Goal: Task Accomplishment & Management: Use online tool/utility

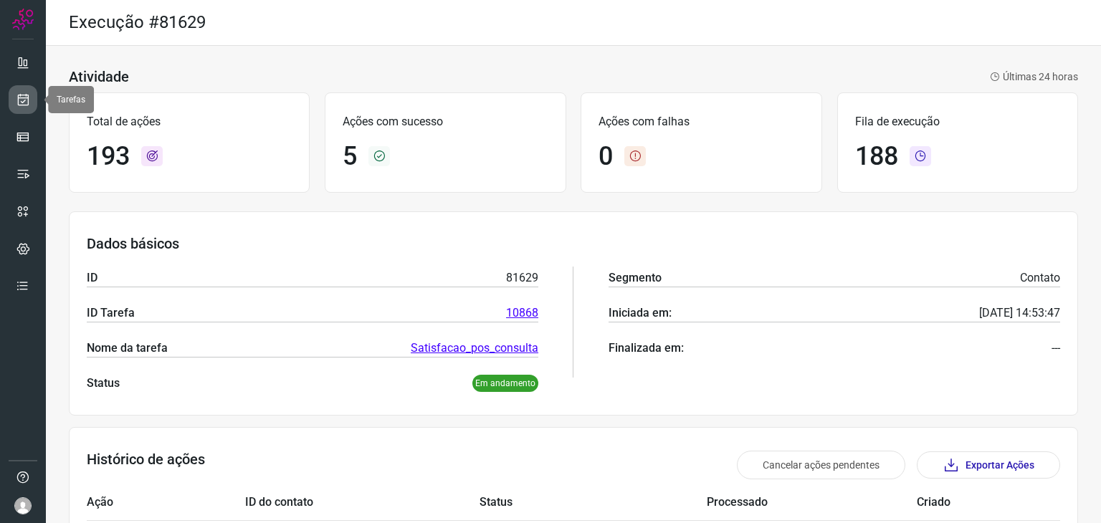
click at [31, 95] on link at bounding box center [23, 99] width 29 height 29
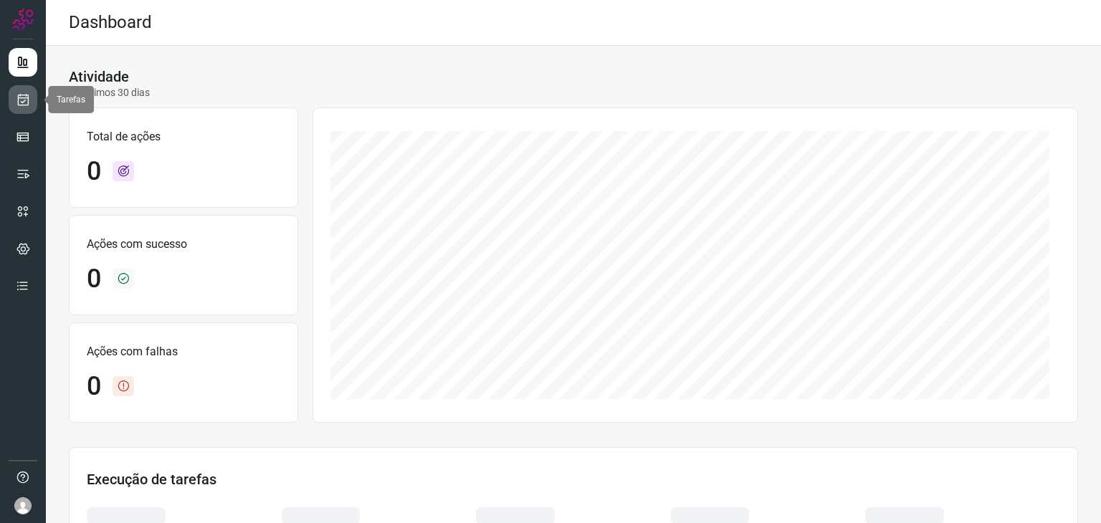
click at [16, 100] on icon at bounding box center [23, 99] width 15 height 14
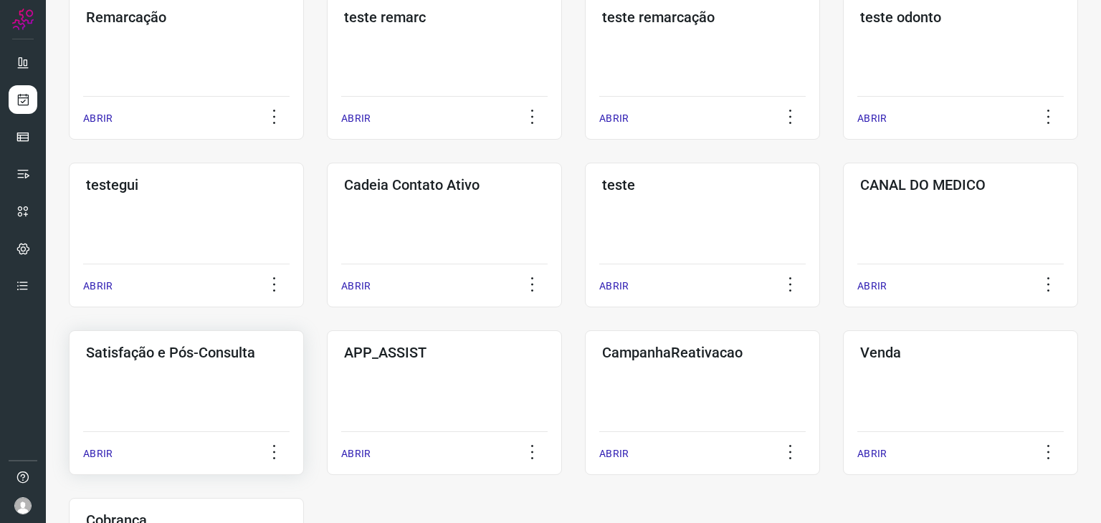
click at [327, 393] on div "Satisfação e Pós-Consulta ABRIR" at bounding box center [444, 403] width 235 height 145
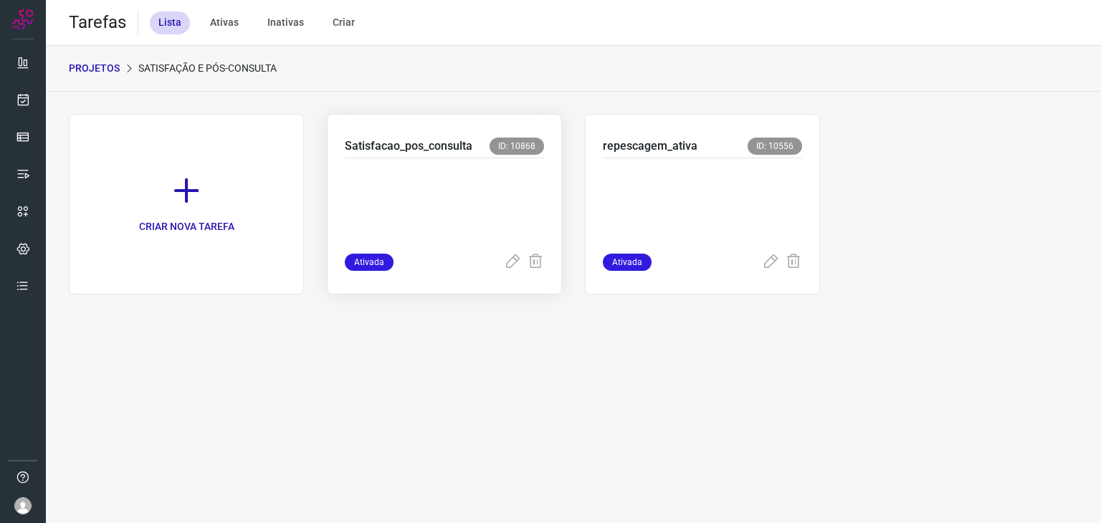
click at [475, 215] on p at bounding box center [444, 203] width 199 height 72
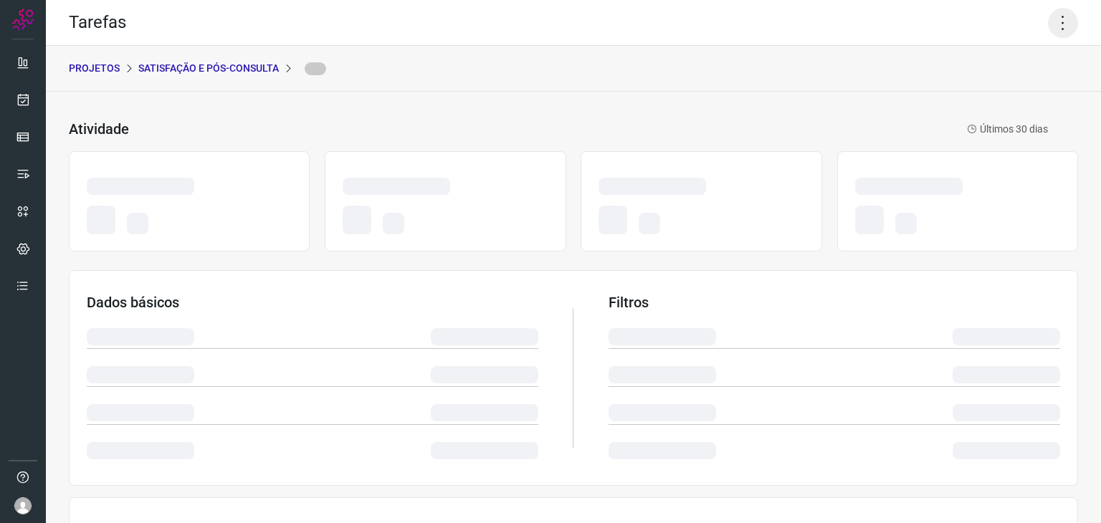
click at [1058, 29] on icon at bounding box center [1063, 23] width 30 height 30
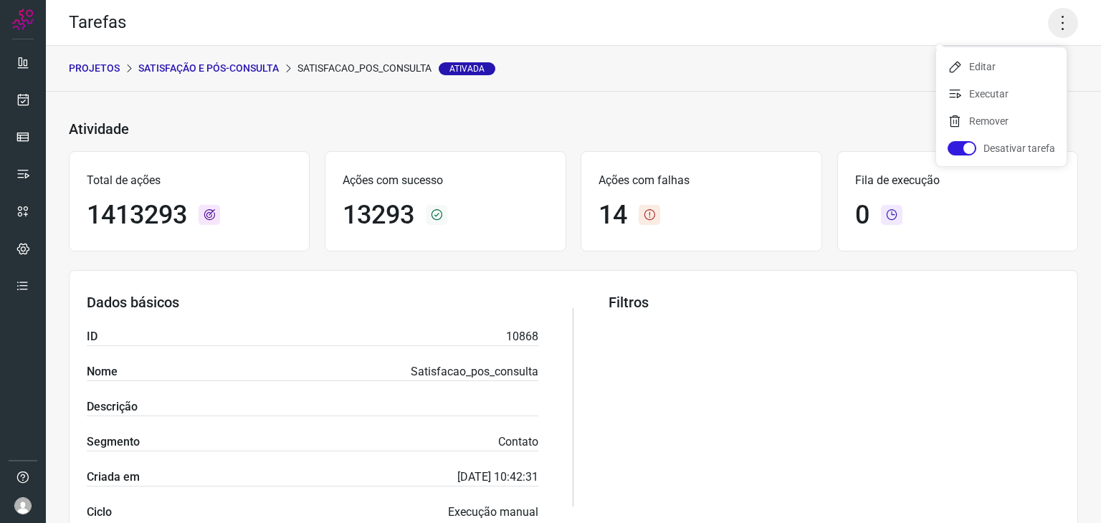
click at [1048, 24] on icon at bounding box center [1063, 23] width 30 height 30
click at [997, 101] on li "Executar" at bounding box center [1001, 93] width 130 height 23
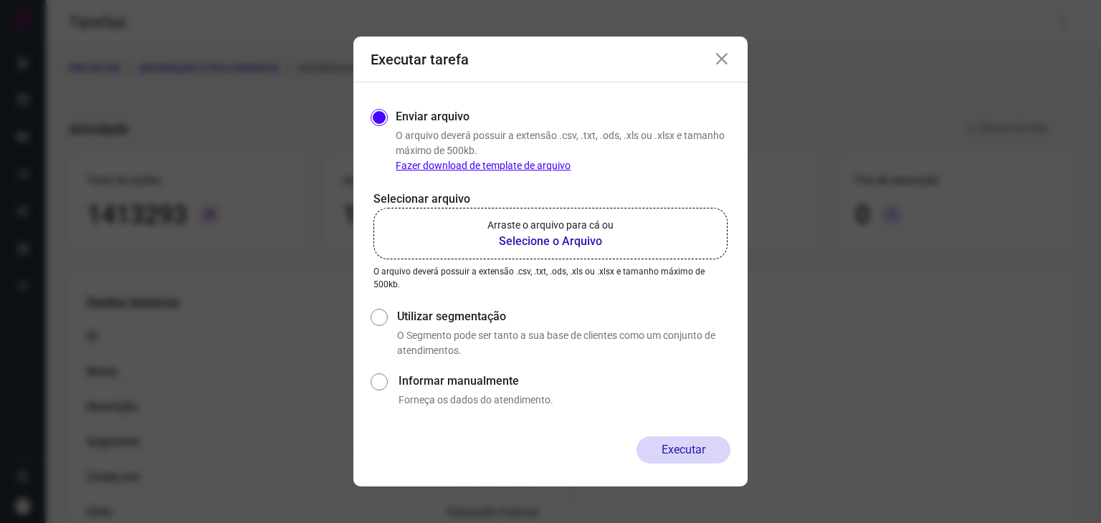
click at [574, 212] on label "Arraste o arquivo para cá ou Selecione o Arquivo" at bounding box center [551, 234] width 354 height 52
click at [0, 0] on input "Arraste o arquivo para cá ou Selecione o Arquivo" at bounding box center [0, 0] width 0 height 0
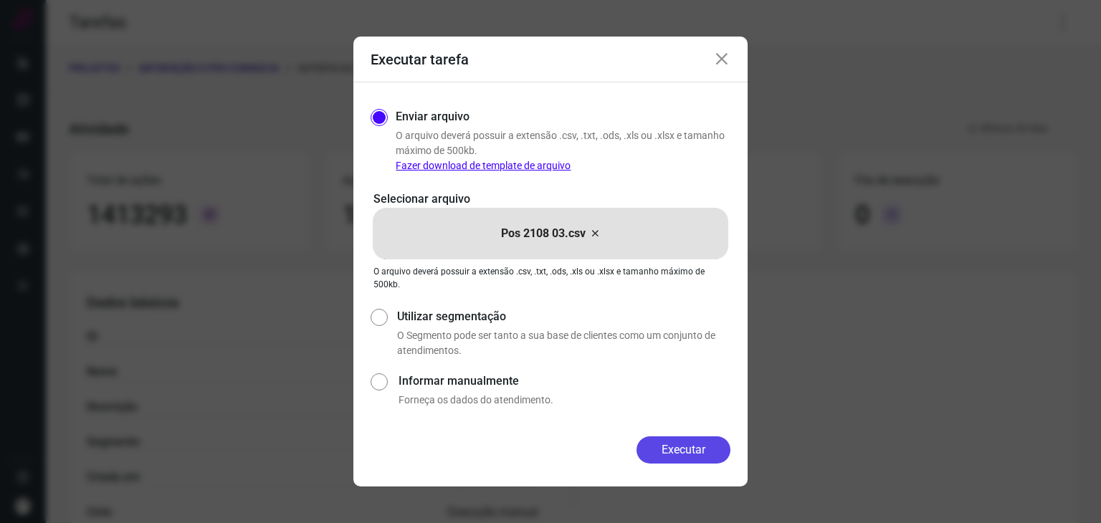
click at [704, 445] on button "Executar" at bounding box center [684, 450] width 94 height 27
